Goal: Task Accomplishment & Management: Use online tool/utility

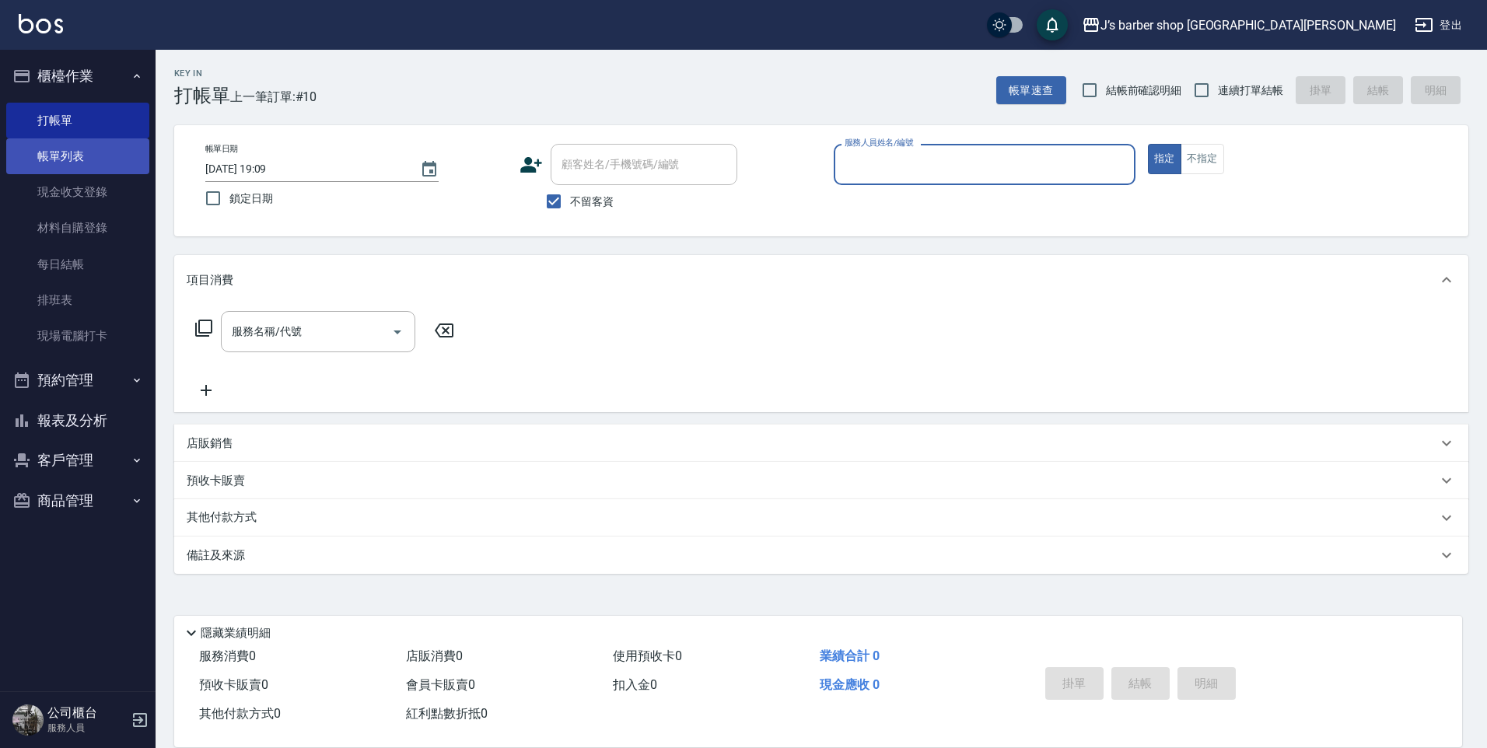
click at [110, 164] on link "帳單列表" at bounding box center [77, 156] width 143 height 36
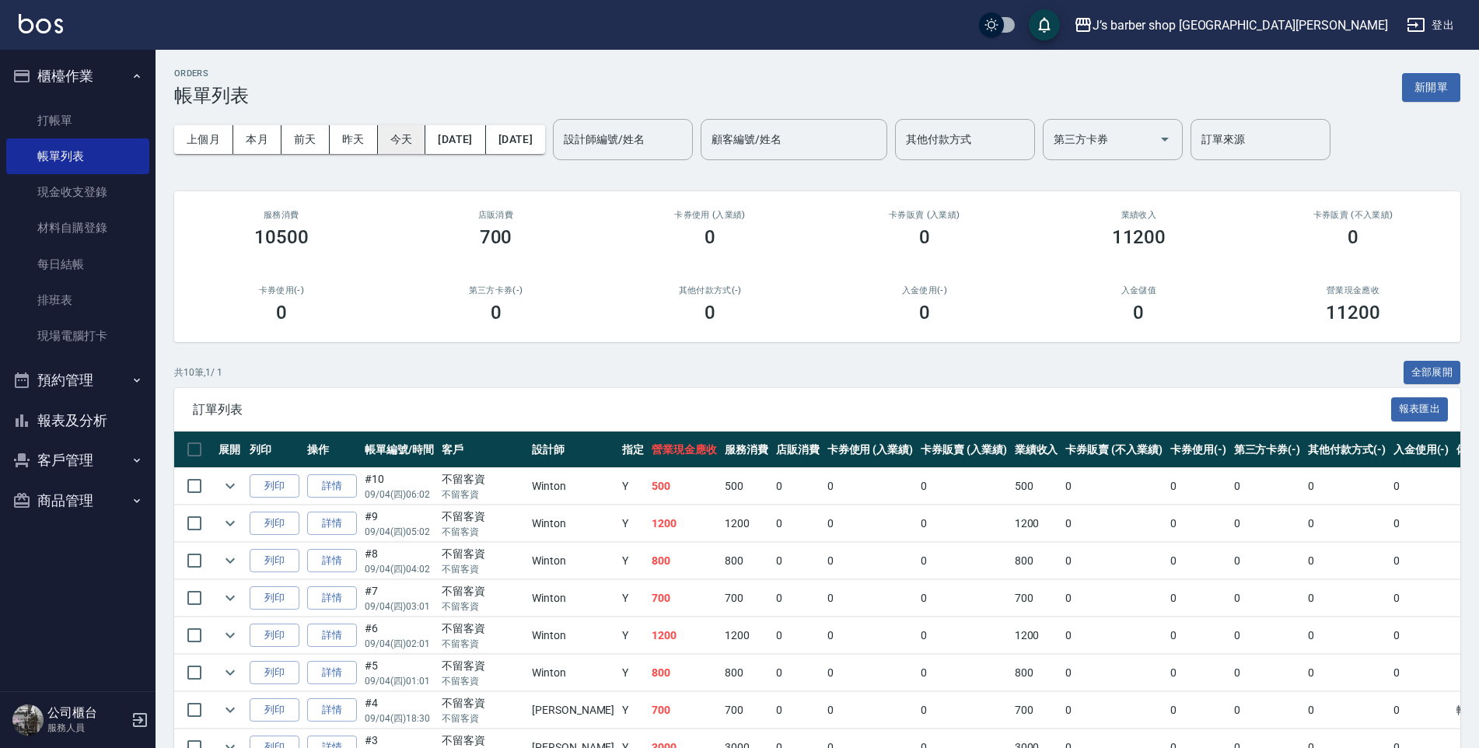
click at [393, 142] on button "今天" at bounding box center [402, 139] width 48 height 29
click at [631, 137] on input "設計師編號/姓名" at bounding box center [623, 139] width 126 height 27
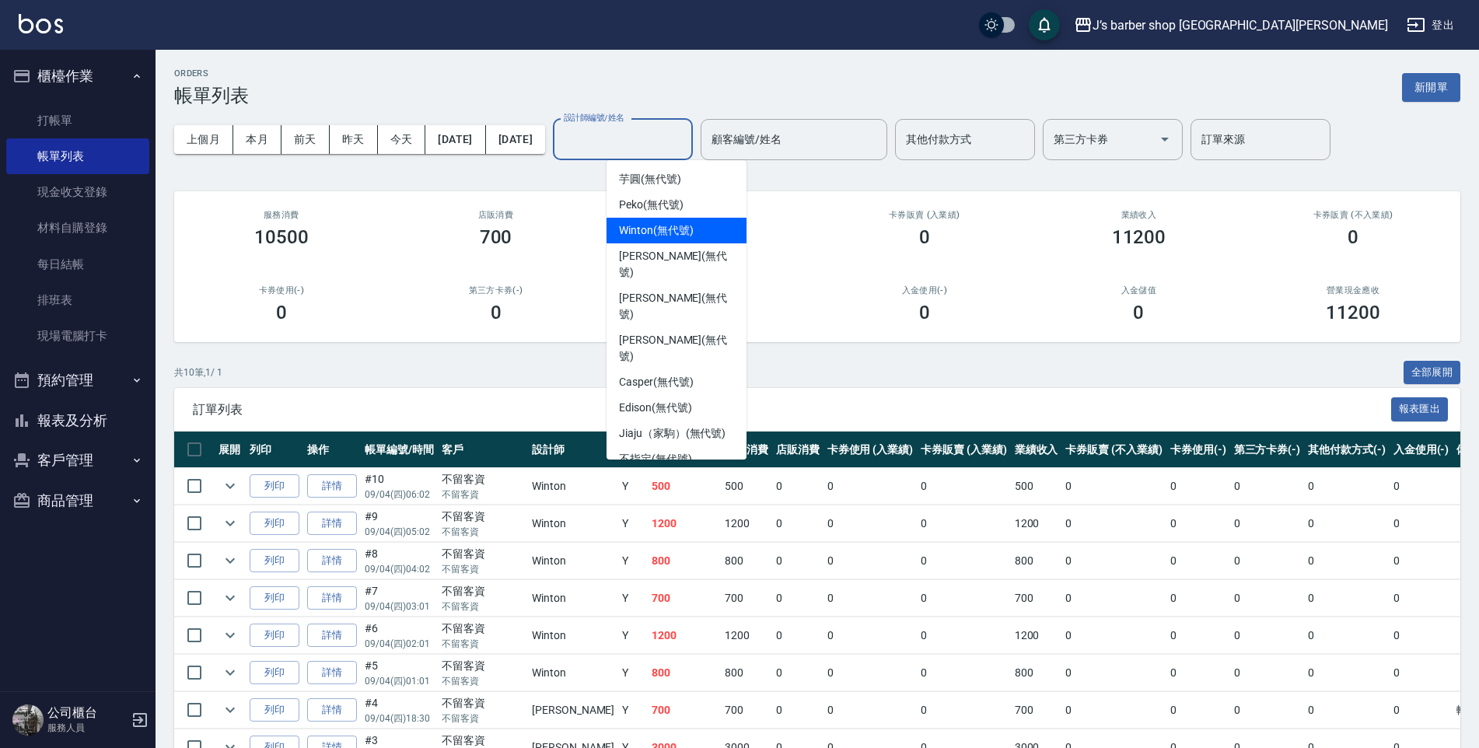
click at [649, 231] on span "Winton (無代號)" at bounding box center [656, 230] width 74 height 16
type input "Winton(無代號)"
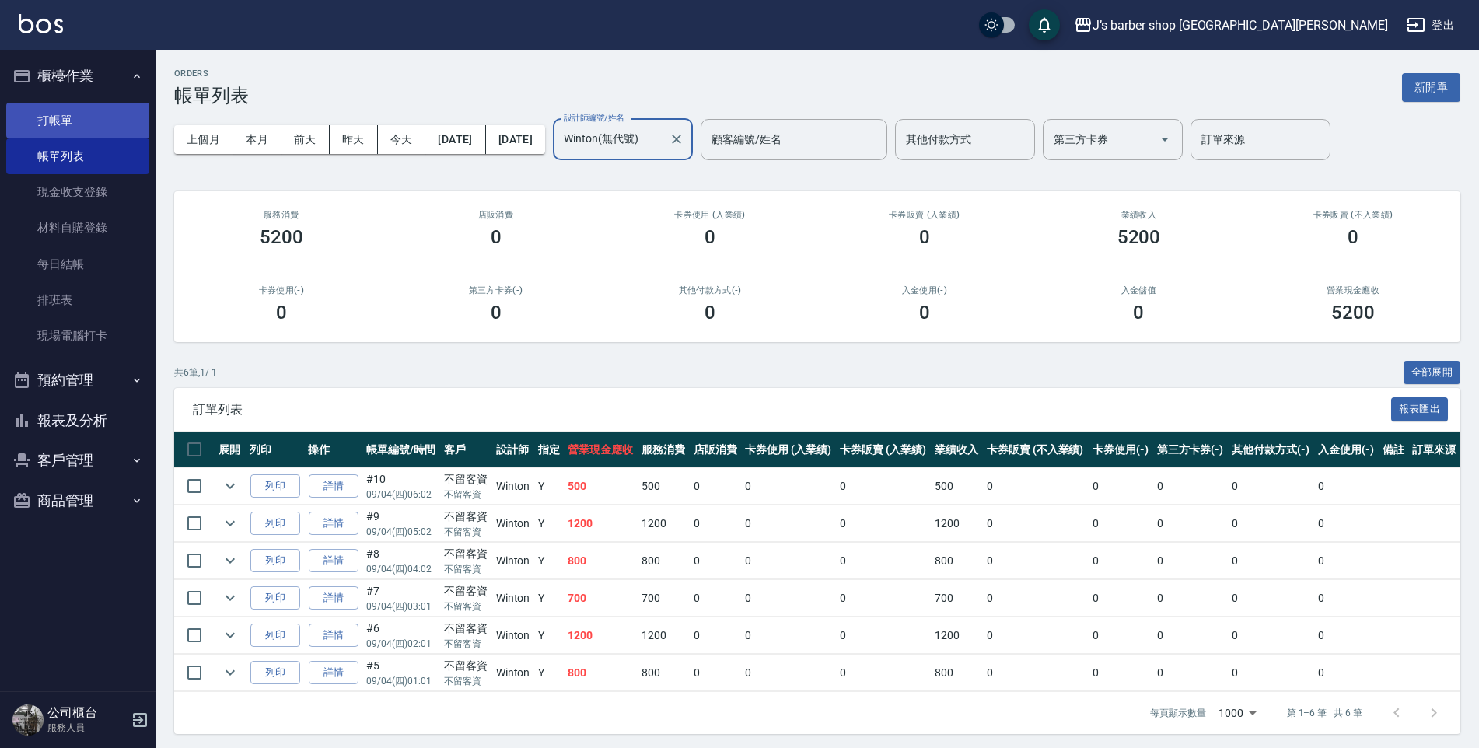
click at [100, 130] on link "打帳單" at bounding box center [77, 121] width 143 height 36
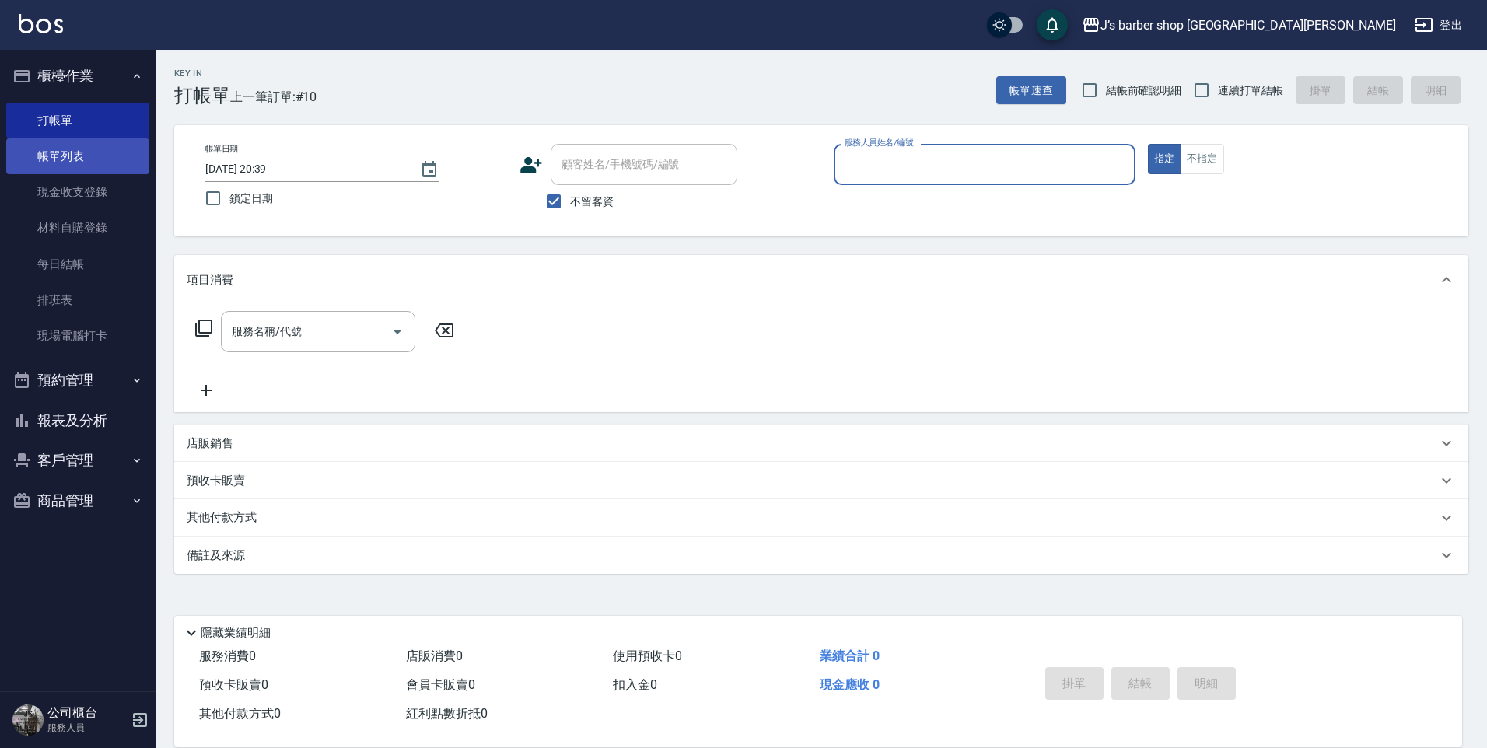
click at [63, 152] on link "帳單列表" at bounding box center [77, 156] width 143 height 36
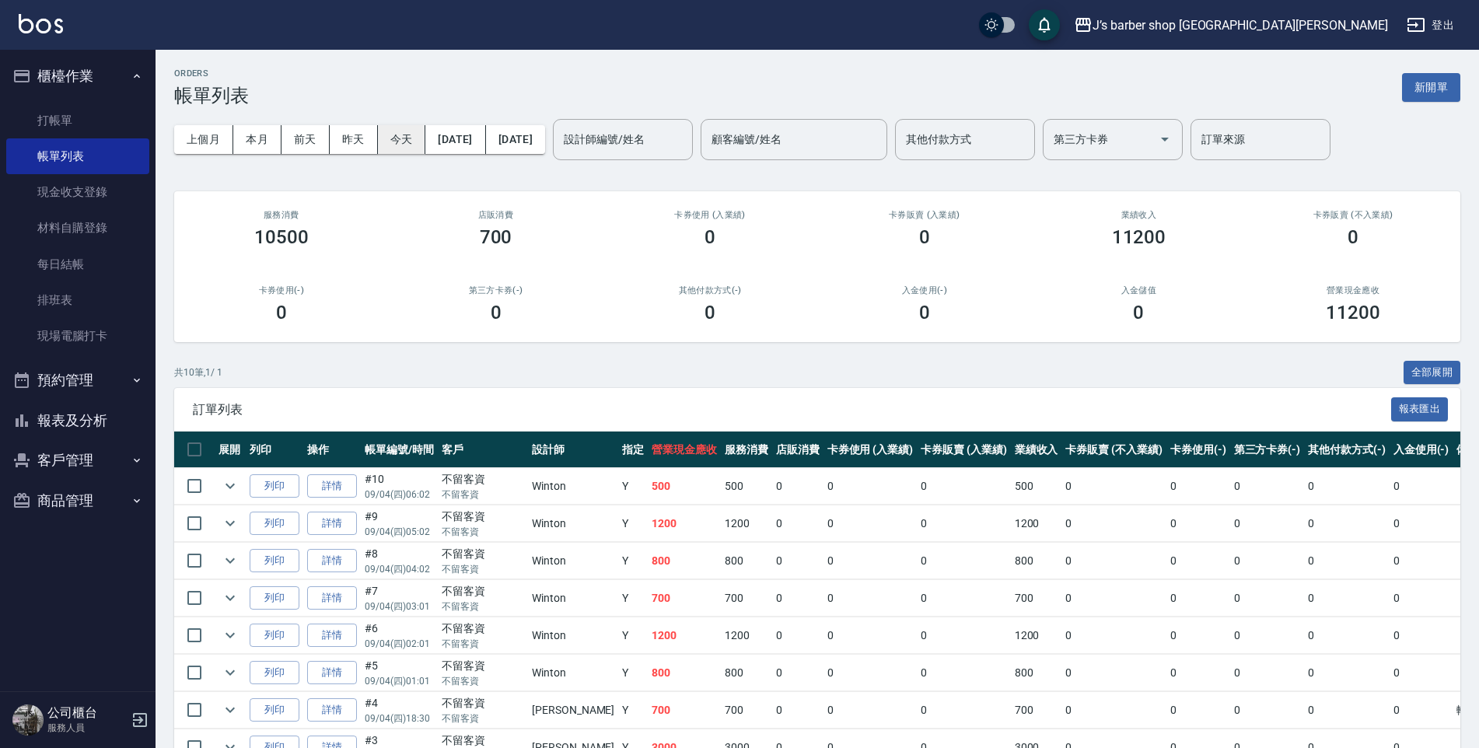
drag, startPoint x: 371, startPoint y: 138, endPoint x: 393, endPoint y: 138, distance: 21.8
click at [375, 138] on button "昨天" at bounding box center [354, 139] width 48 height 29
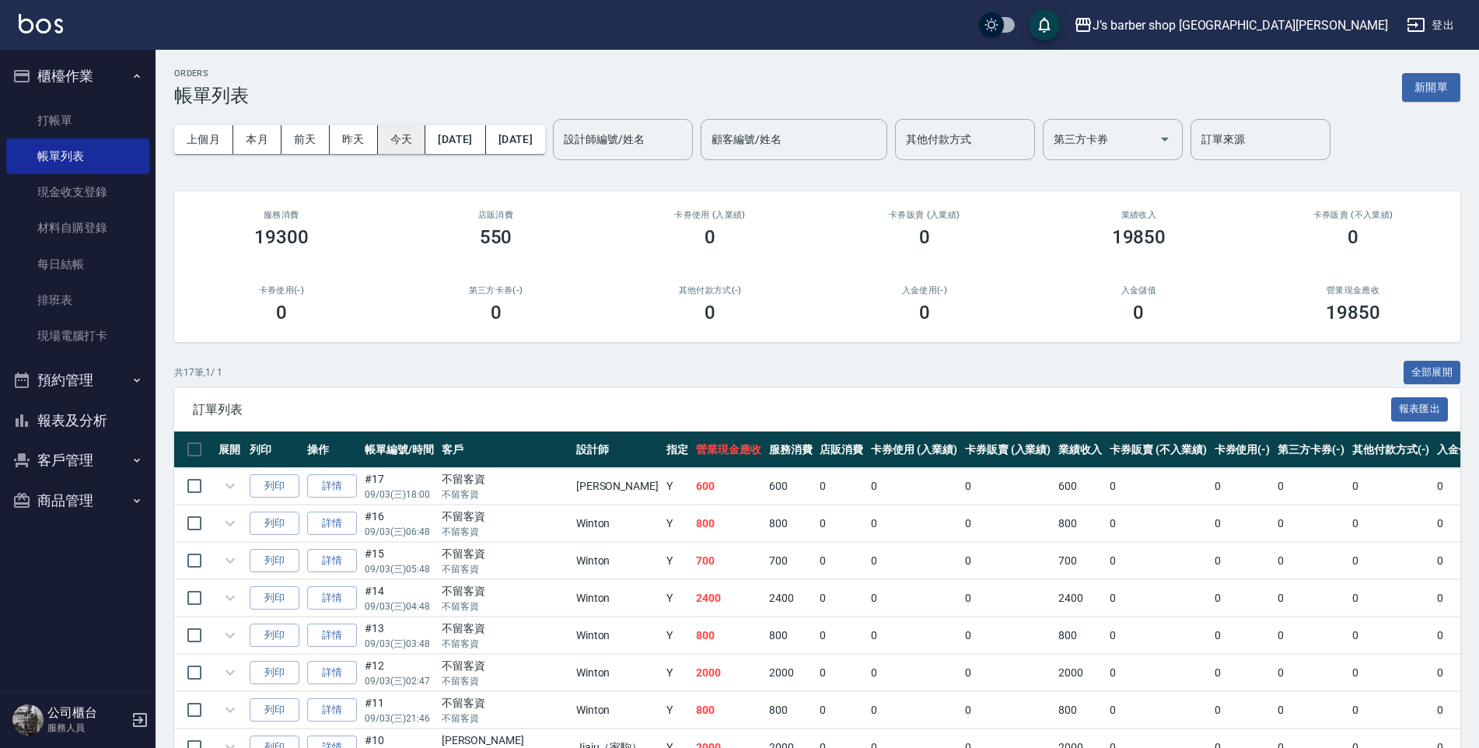
click at [402, 146] on button "今天" at bounding box center [402, 139] width 48 height 29
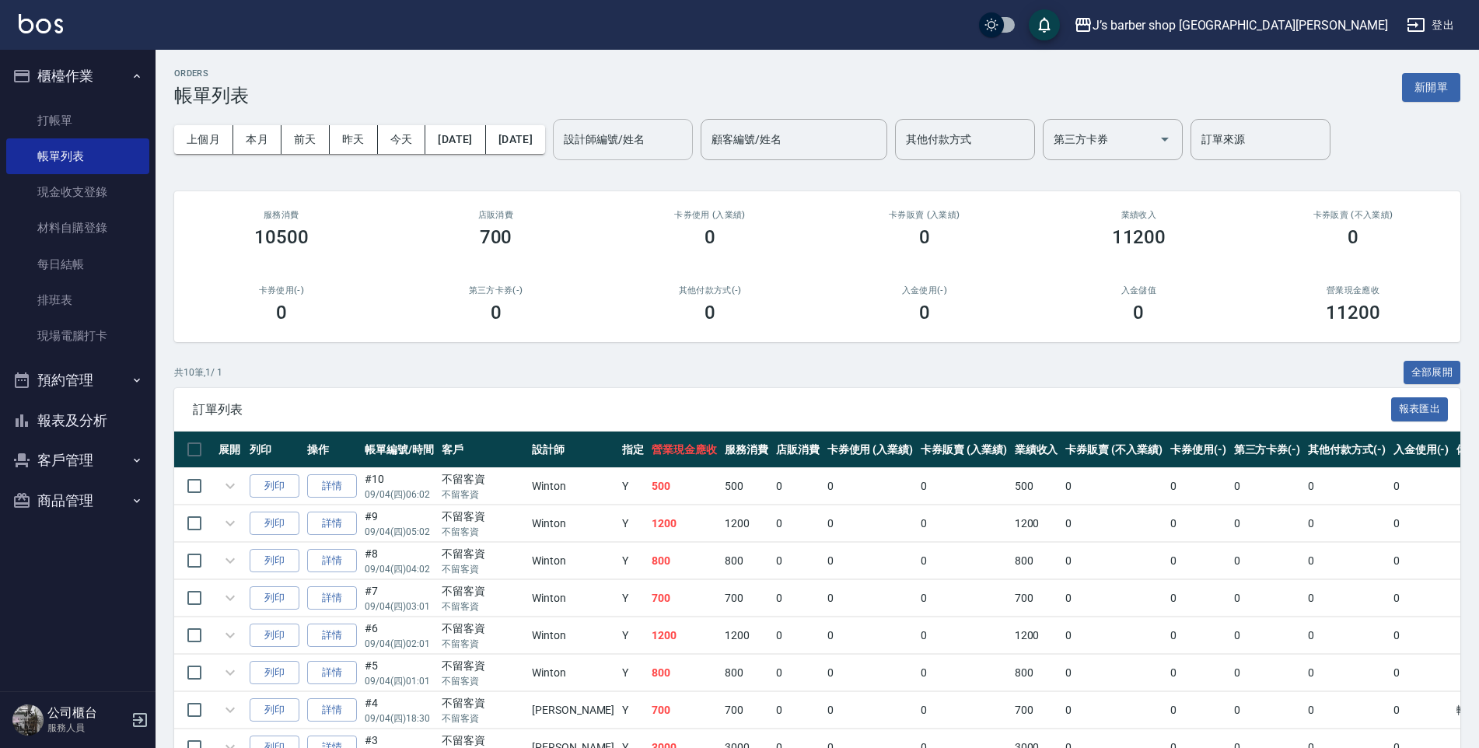
click at [672, 142] on input "設計師編號/姓名" at bounding box center [623, 139] width 126 height 27
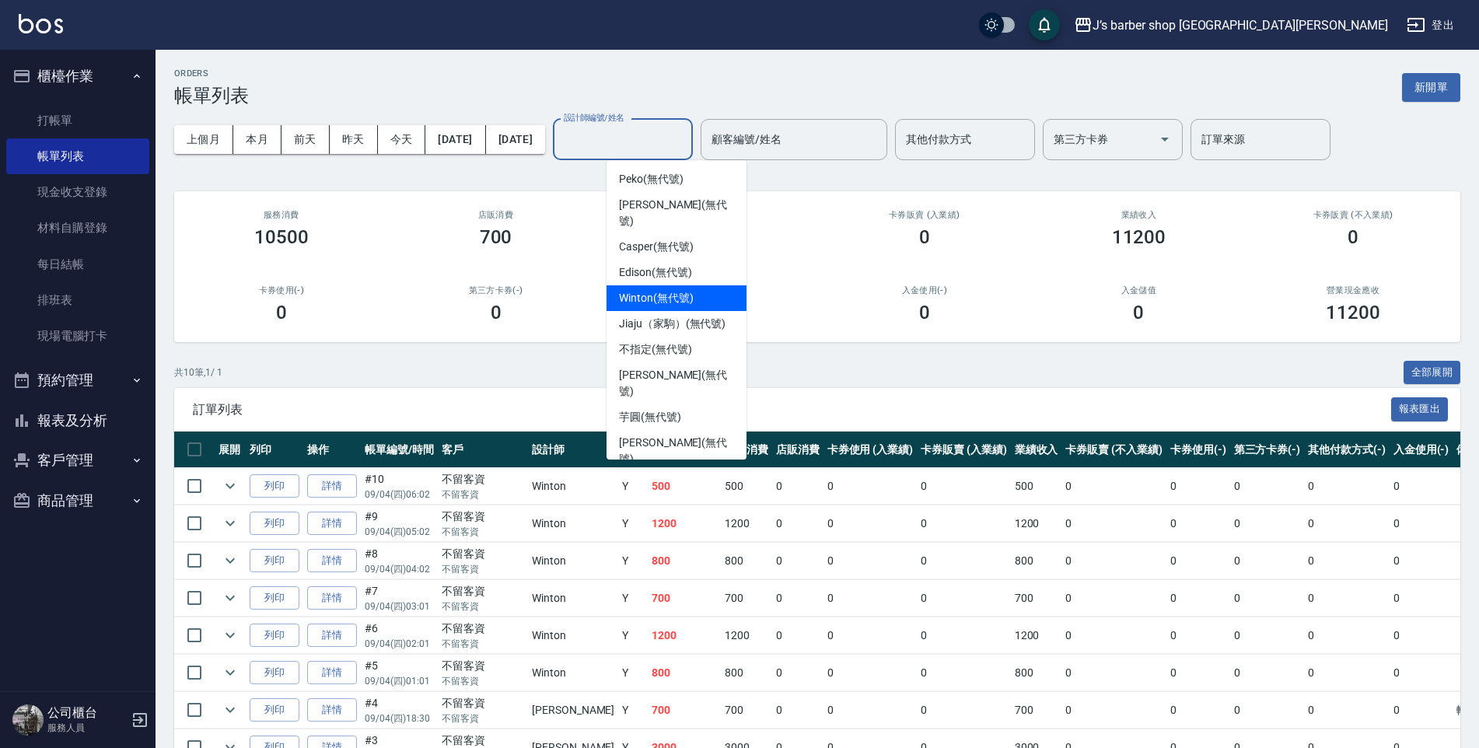
click at [664, 285] on div "Winton (無代號)" at bounding box center [677, 298] width 140 height 26
type input "Winton(無代號)"
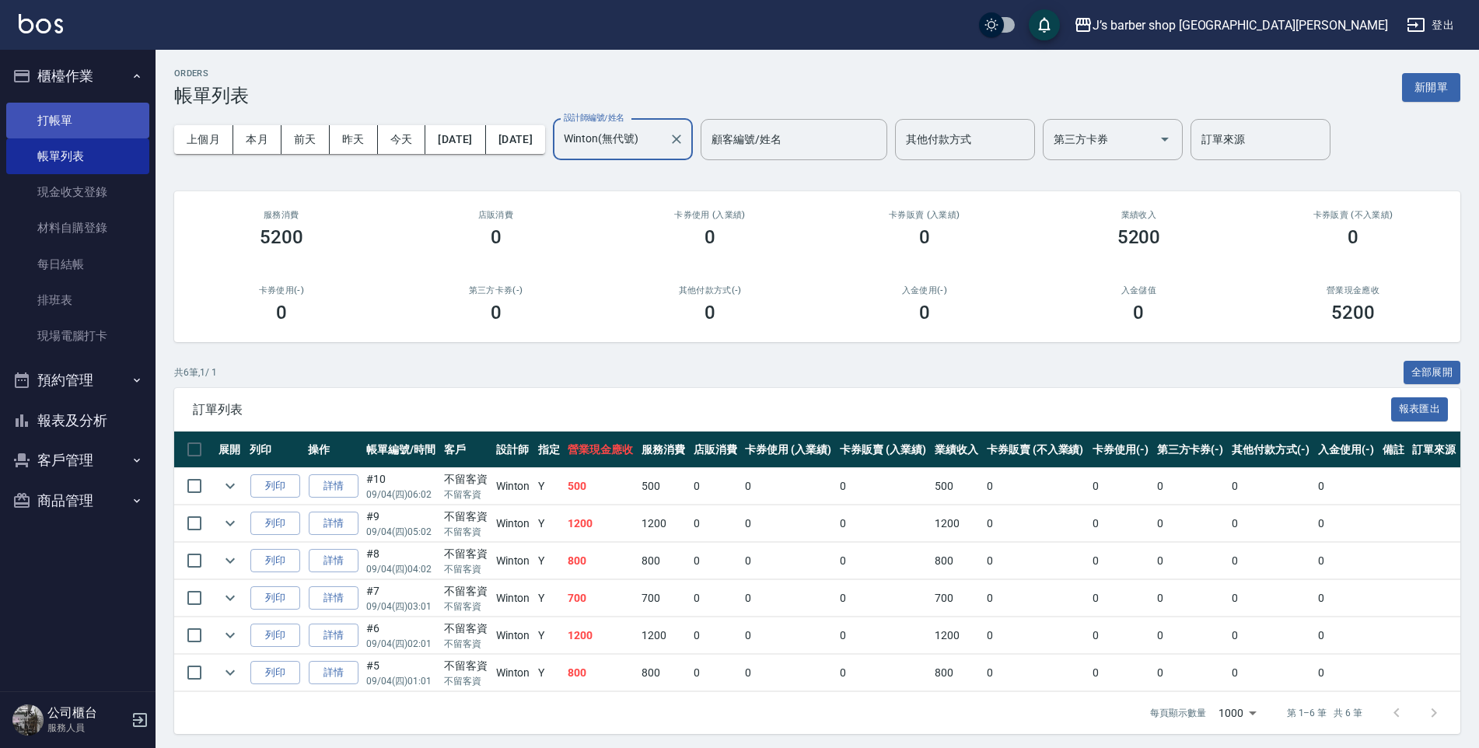
click at [117, 121] on link "打帳單" at bounding box center [77, 121] width 143 height 36
